Goal: Find specific page/section: Find specific page/section

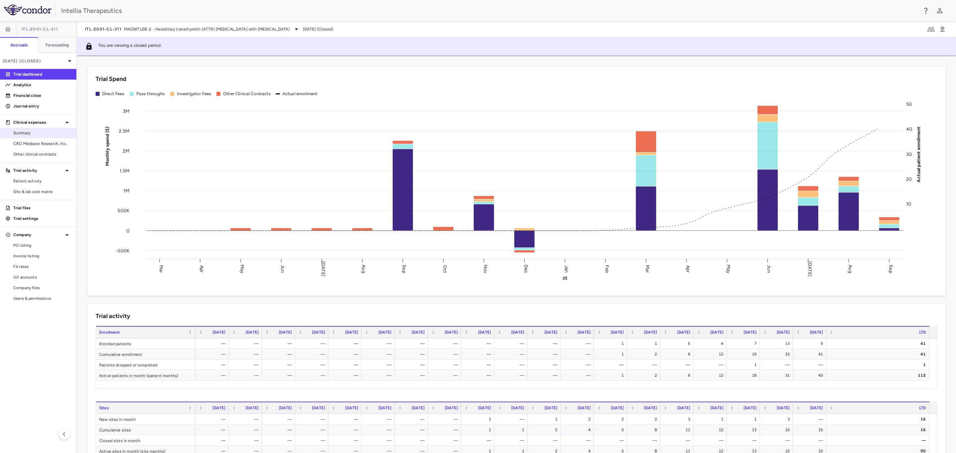
click at [39, 134] on span "Summary" at bounding box center [42, 133] width 58 height 6
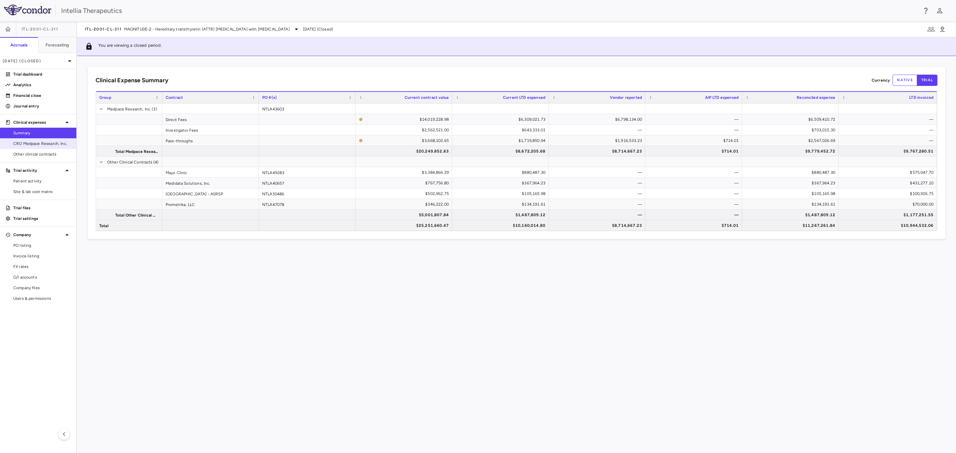
click at [40, 148] on link "CRO Medpace Research, Inc." at bounding box center [38, 144] width 76 height 10
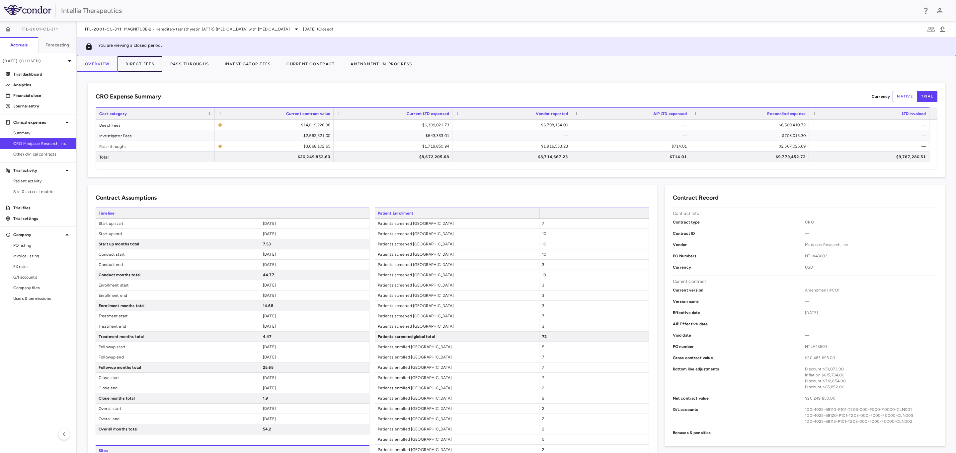
click at [137, 63] on button "Direct Fees" at bounding box center [139, 64] width 45 height 16
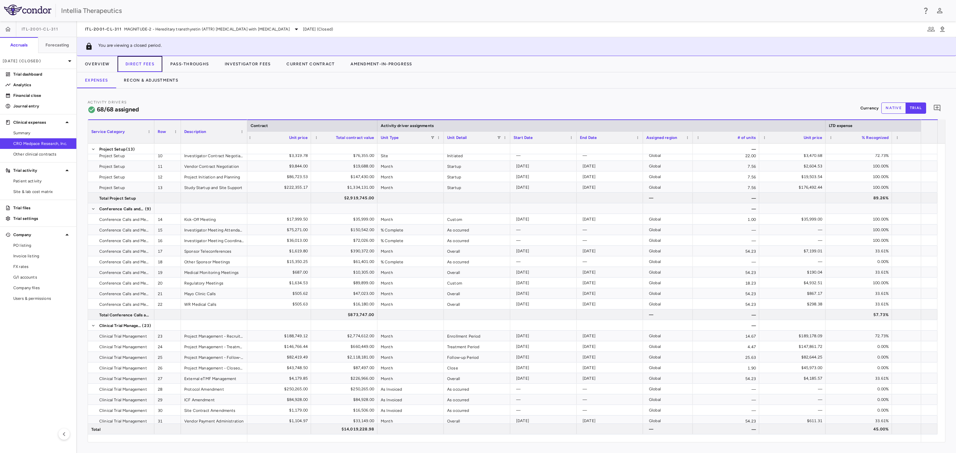
scroll to position [0, 253]
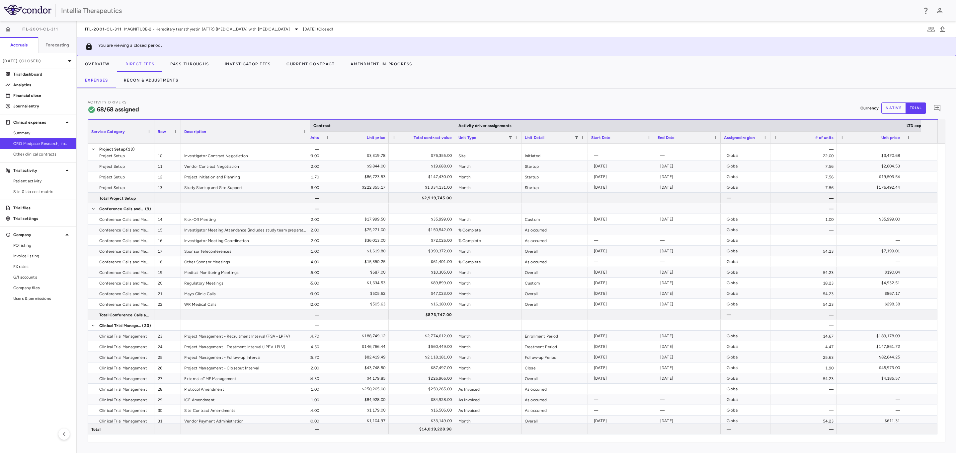
drag, startPoint x: 246, startPoint y: 125, endPoint x: 309, endPoint y: 132, distance: 63.1
click at [309, 132] on div at bounding box center [309, 131] width 3 height 23
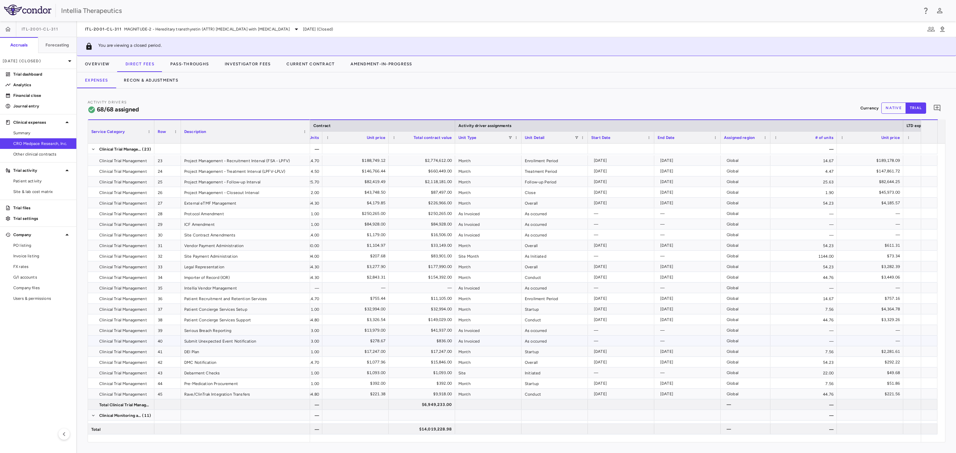
scroll to position [0, 0]
